Goal: Transaction & Acquisition: Purchase product/service

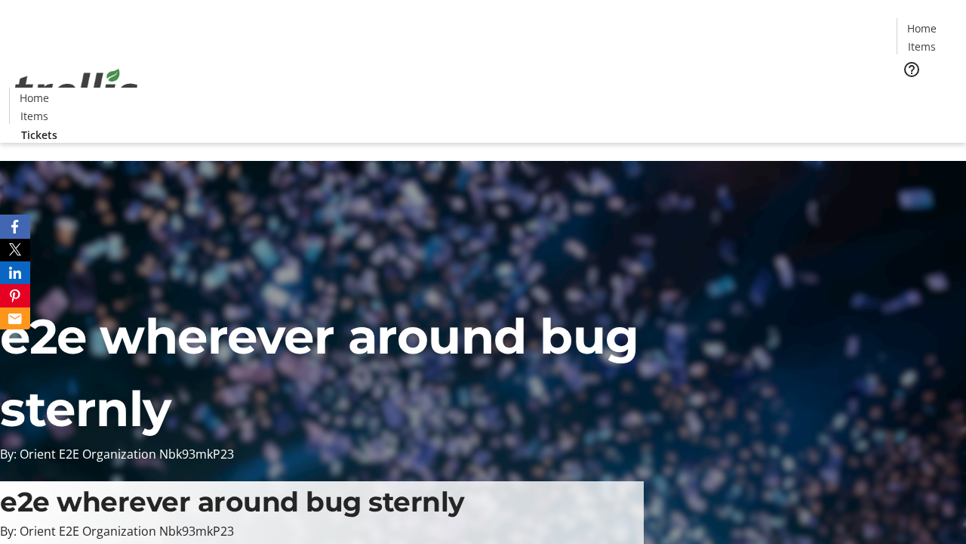
click at [909, 88] on span "Tickets" at bounding box center [927, 96] width 36 height 16
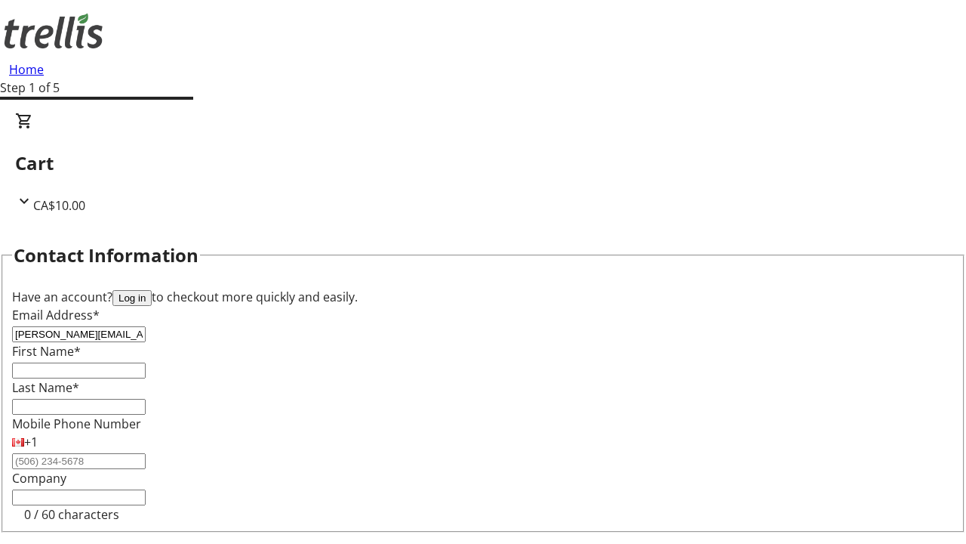
type input "[PERSON_NAME][EMAIL_ADDRESS][DOMAIN_NAME]"
type input "[PERSON_NAME]"
type input "Kuhic"
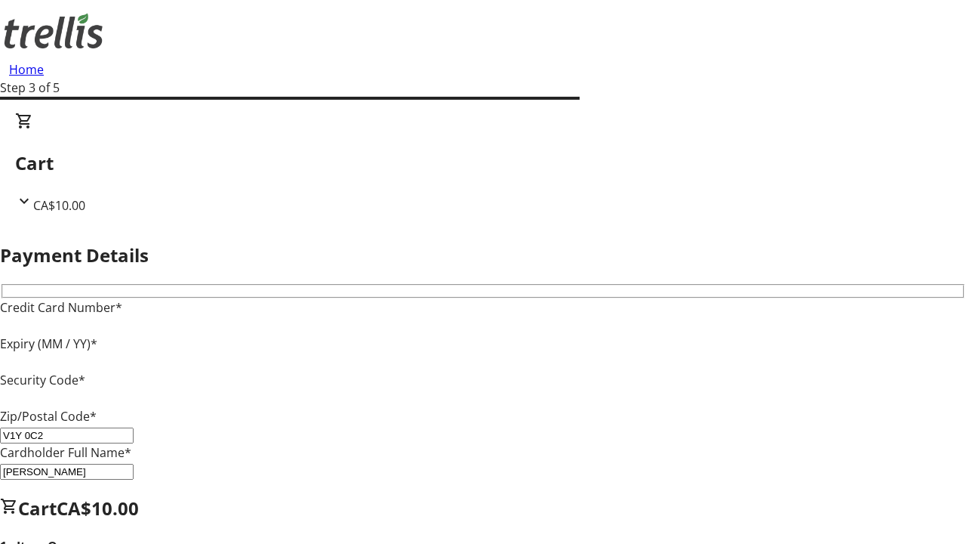
type input "V1Y 0C2"
